Goal: Navigation & Orientation: Find specific page/section

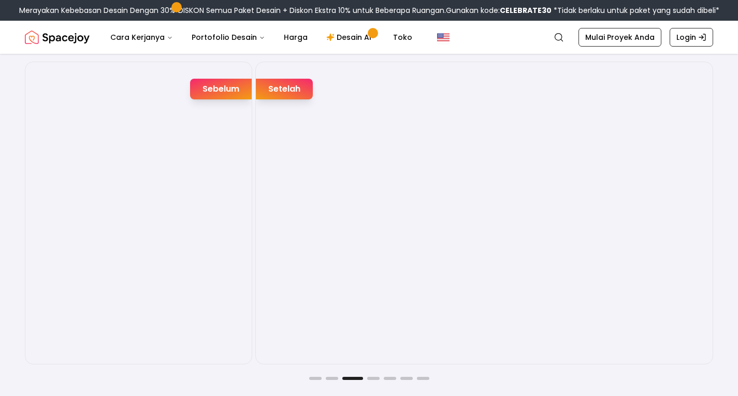
scroll to position [1675, 0]
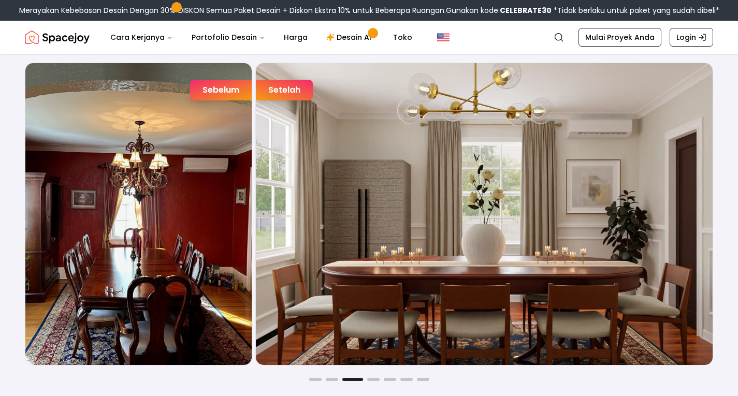
click at [293, 97] on div "Setelah" at bounding box center [284, 90] width 57 height 21
click at [285, 87] on font "Setelah" at bounding box center [284, 90] width 32 height 12
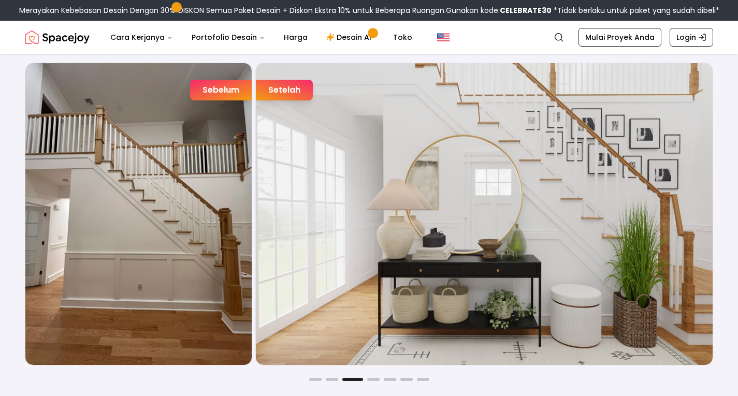
click at [370, 381] on div "Sebelum dan Sesudah yang Menyenangkan Sebelum Setelah Sebelum Setelah Sebelum S…" at bounding box center [369, 202] width 738 height 460
click at [392, 380] on button "Buka slide 5" at bounding box center [390, 379] width 12 height 3
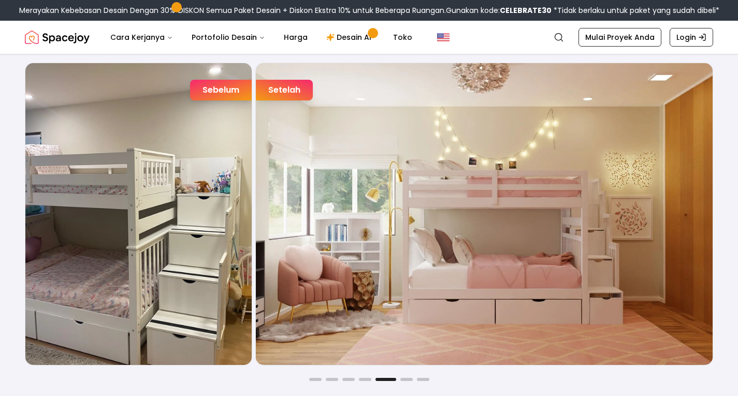
click at [392, 380] on button "Buka slide 5" at bounding box center [386, 379] width 21 height 3
click at [410, 378] on div "Sebelum Setelah Sebelum Setelah Sebelum Setelah Sebelum Setelah Sebelum Setelah…" at bounding box center [369, 222] width 689 height 319
click at [404, 379] on button "Buka slide 6" at bounding box center [406, 379] width 12 height 3
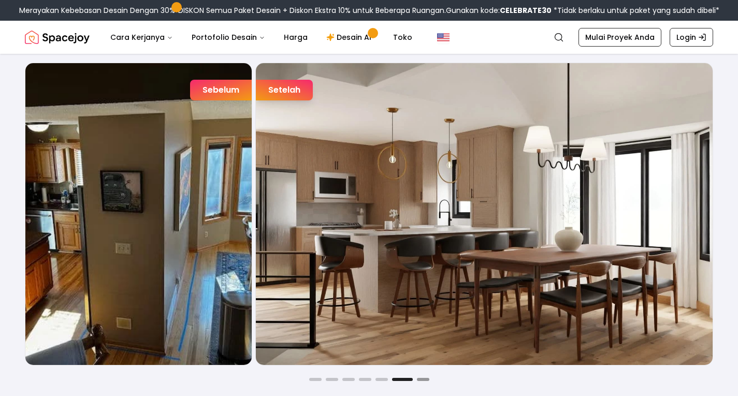
click at [421, 378] on button "Buka slide 7" at bounding box center [423, 379] width 12 height 3
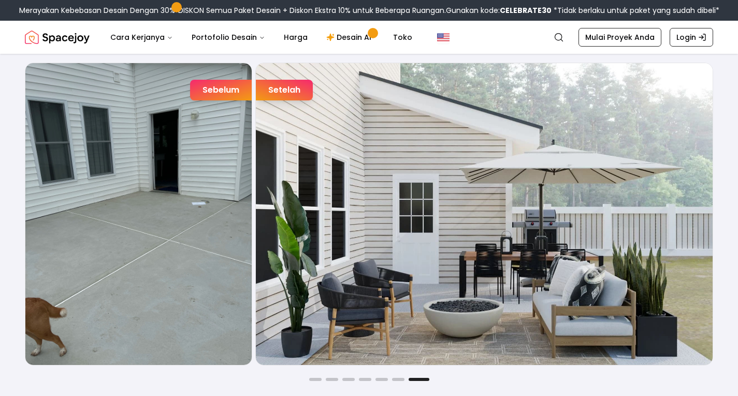
click at [421, 378] on button "Buka slide 7" at bounding box center [419, 379] width 21 height 3
click at [319, 380] on button "Buka slide 1" at bounding box center [315, 379] width 12 height 3
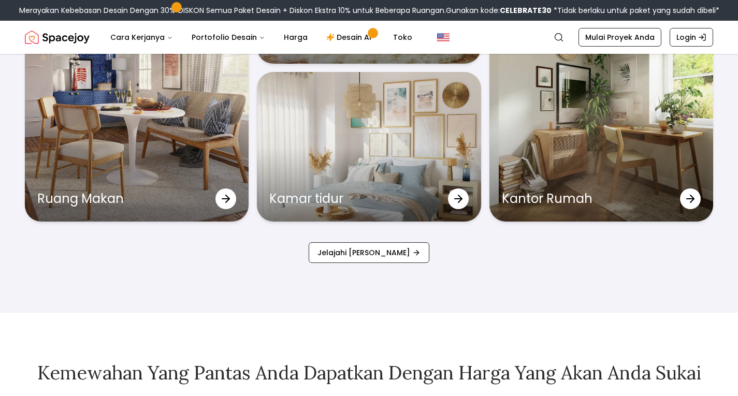
scroll to position [3448, 0]
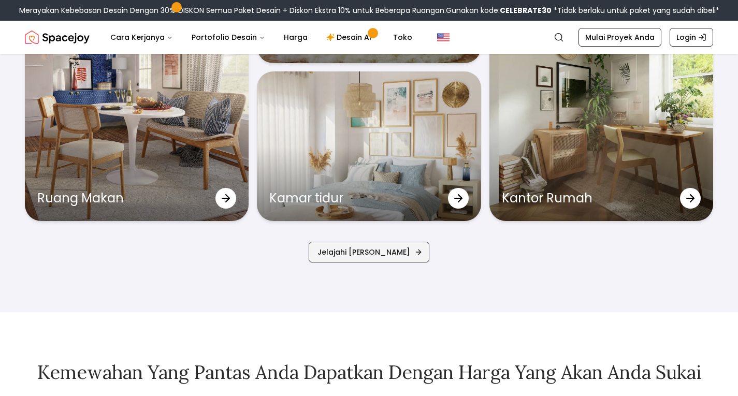
click at [359, 249] on font "Jelajahi [PERSON_NAME]" at bounding box center [364, 252] width 93 height 10
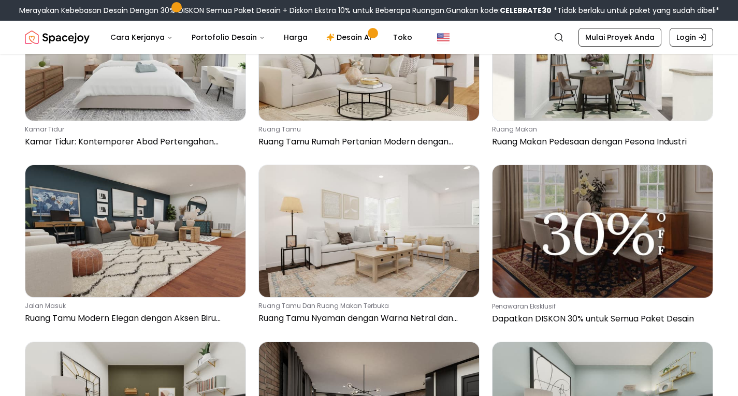
scroll to position [1885, 0]
